Goal: Navigation & Orientation: Find specific page/section

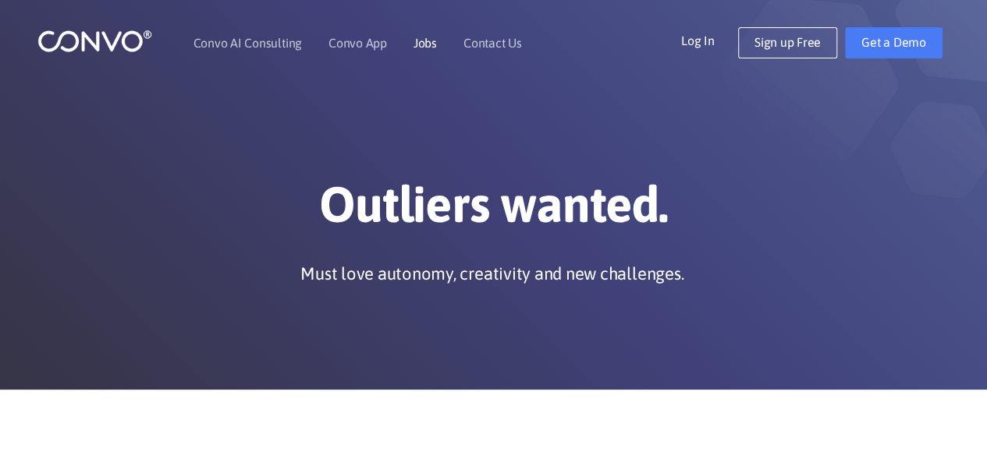
click at [415, 44] on link "Jobs" at bounding box center [424, 43] width 23 height 12
click at [94, 52] on img at bounding box center [94, 41] width 115 height 24
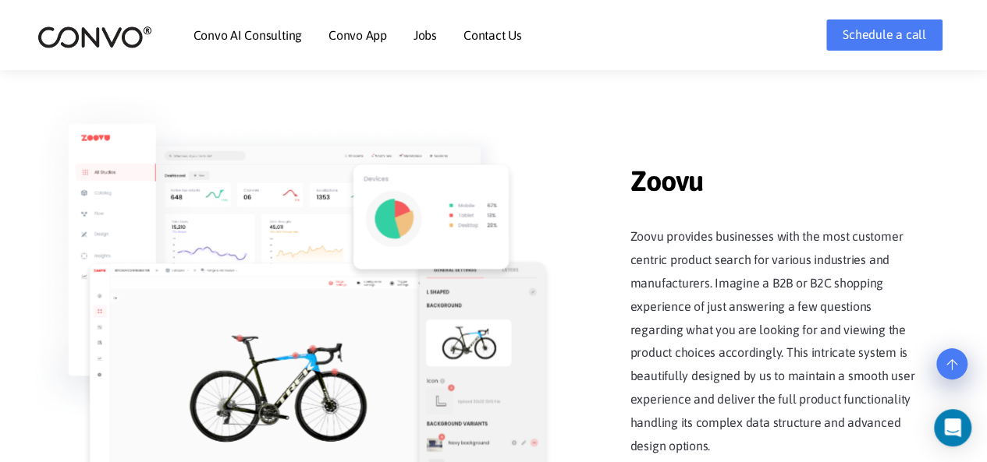
scroll to position [1872, 0]
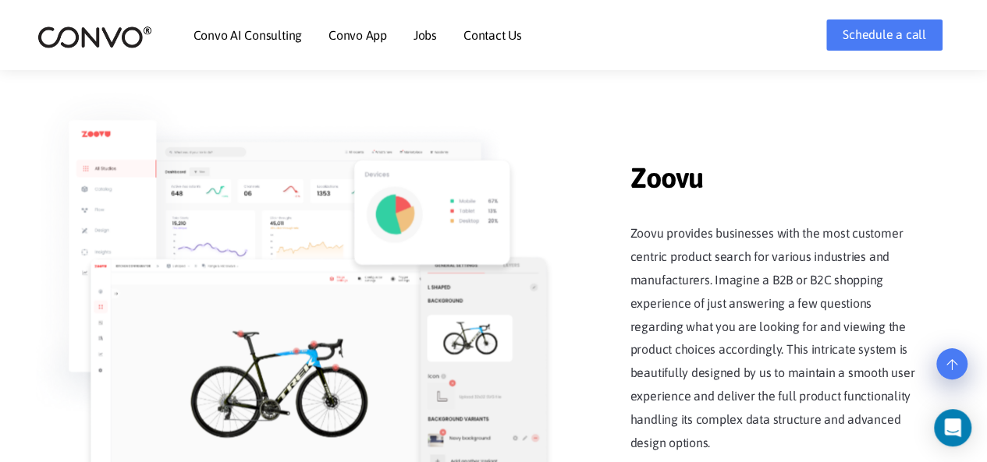
click at [438, 323] on img at bounding box center [483, 395] width 126 height 274
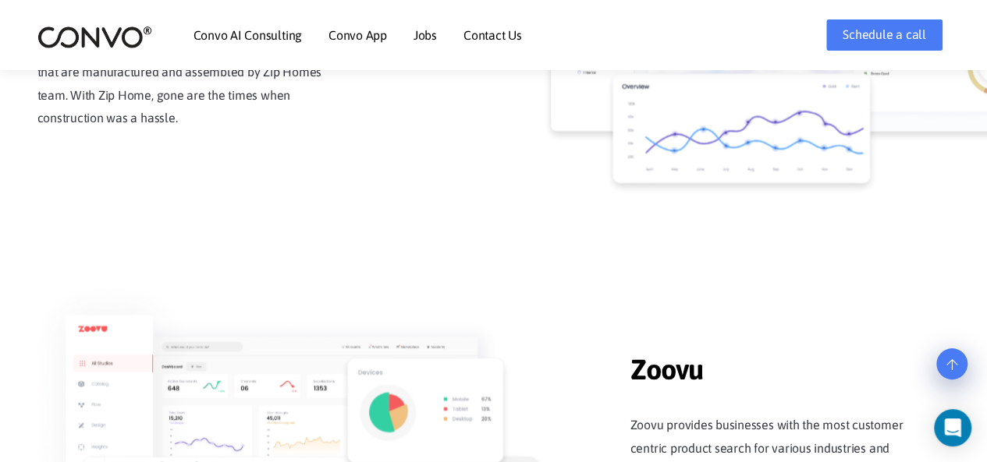
scroll to position [1482, 0]
